Goal: Find contact information: Find contact information

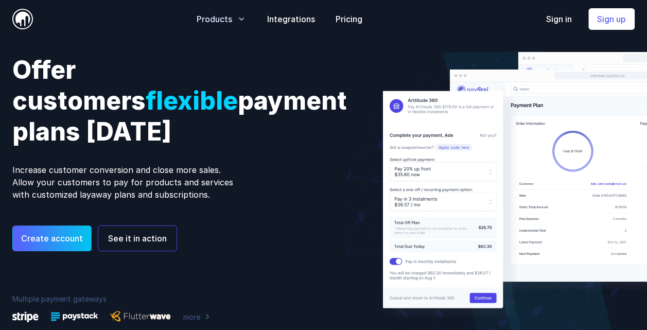
click at [231, 22] on span "Products" at bounding box center [215, 19] width 36 height 12
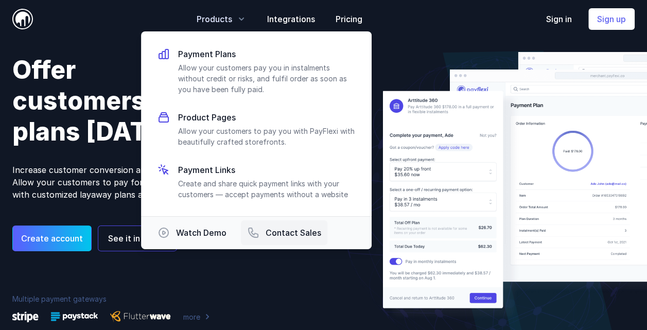
click at [282, 232] on span "Contact Sales" at bounding box center [294, 233] width 56 height 12
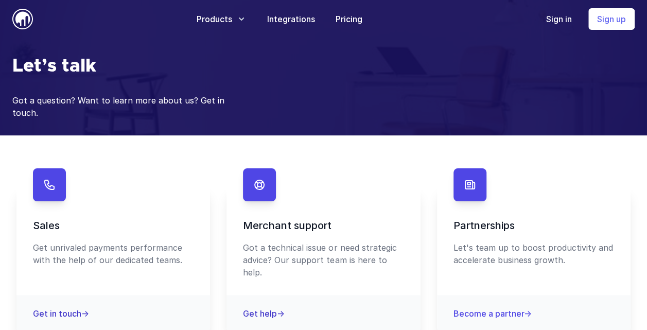
click at [518, 309] on link "Become a partner →" at bounding box center [493, 314] width 78 height 10
